Goal: Find specific page/section: Find specific page/section

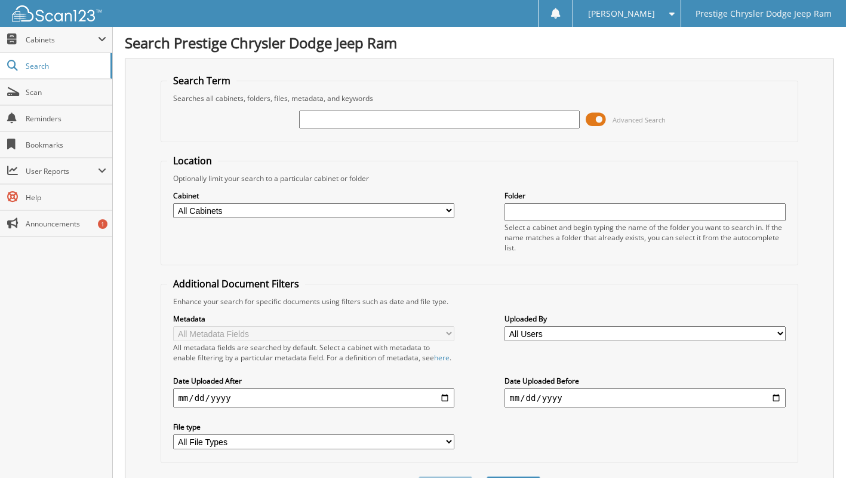
click at [601, 119] on span at bounding box center [596, 119] width 20 height 18
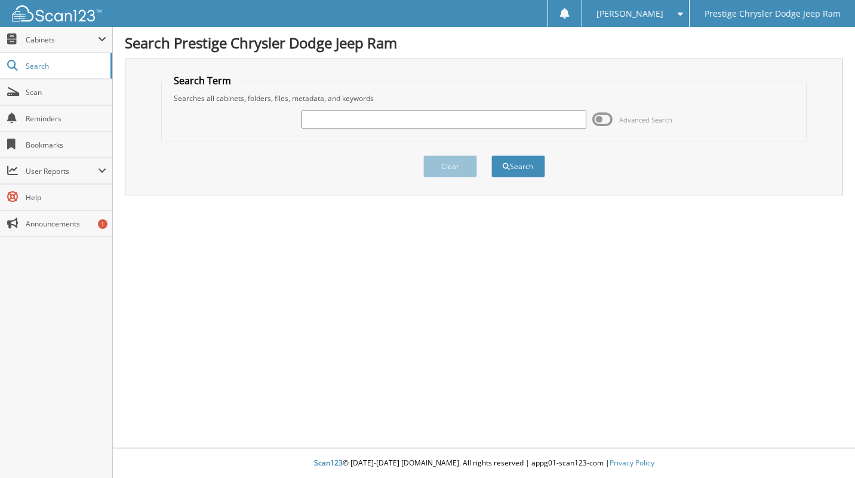
click at [528, 121] on input "text" at bounding box center [444, 119] width 284 height 18
paste input "6181464"
type input "6181464"
click at [512, 162] on button "Search" at bounding box center [518, 166] width 54 height 22
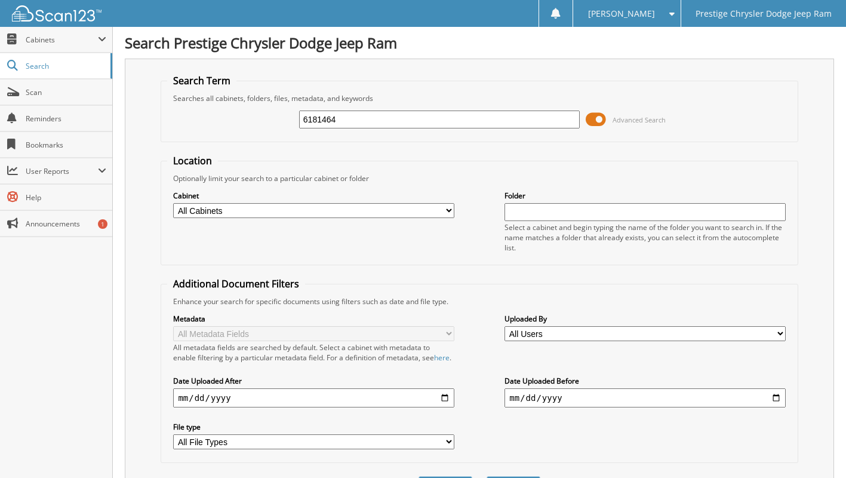
click at [603, 118] on span at bounding box center [596, 119] width 20 height 18
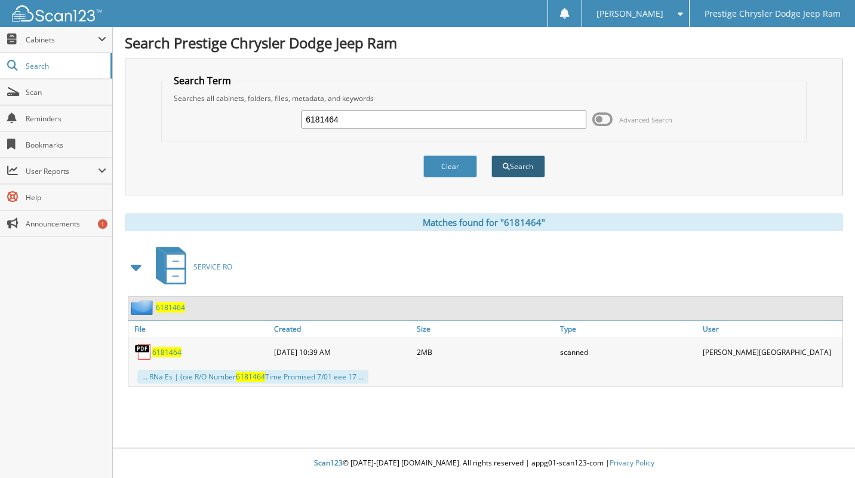
click at [519, 167] on button "Search" at bounding box center [518, 166] width 54 height 22
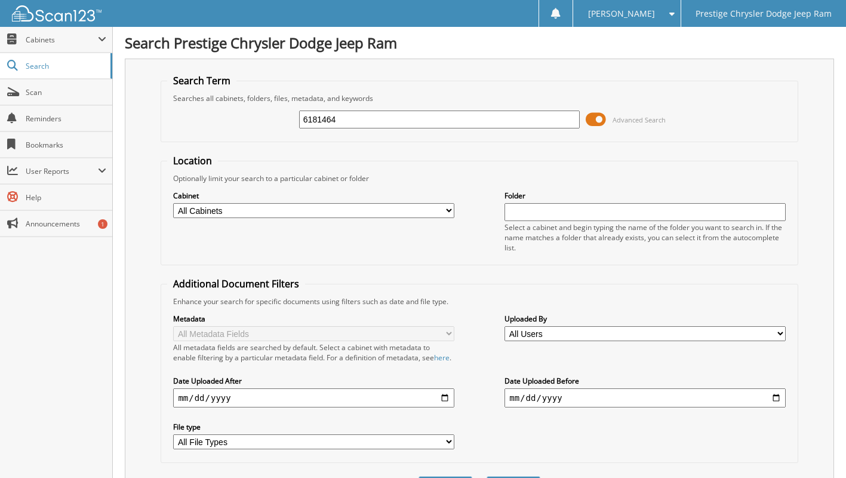
click at [168, 353] on div "Metadata All Metadata Fields All metadata fields are searched by default. Selec…" at bounding box center [479, 381] width 624 height 150
click at [595, 119] on span at bounding box center [596, 119] width 20 height 18
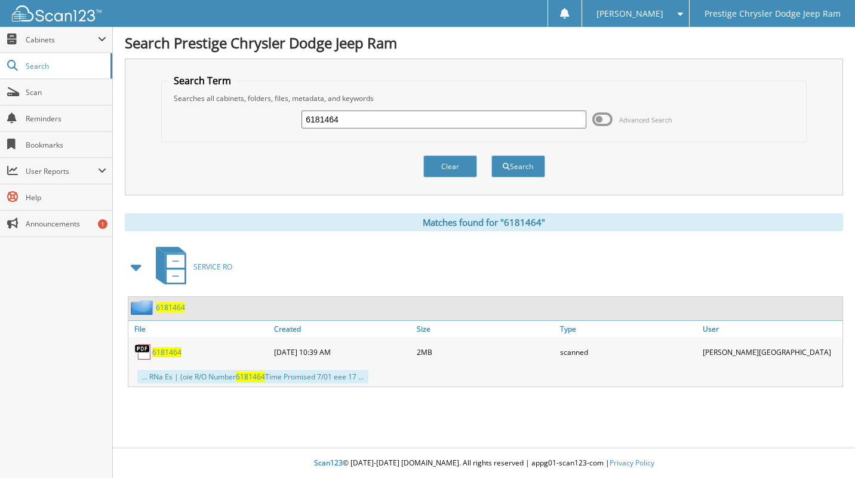
click at [173, 347] on span "6181464" at bounding box center [166, 352] width 29 height 10
